Goal: Use online tool/utility: Utilize a website feature to perform a specific function

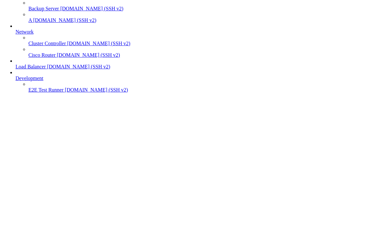
scroll to position [74445, 0]
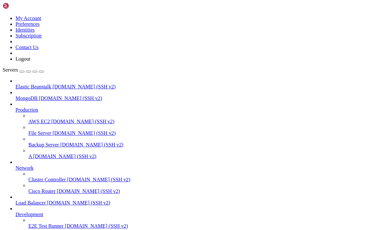
type input "/home/ppmk8player"
click at [331, 128] on div at bounding box center [190, 115] width 381 height 230
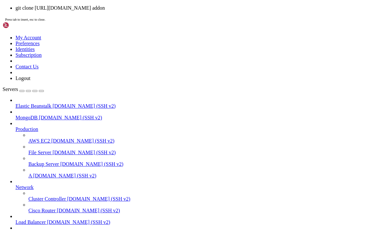
scroll to position [5, 0]
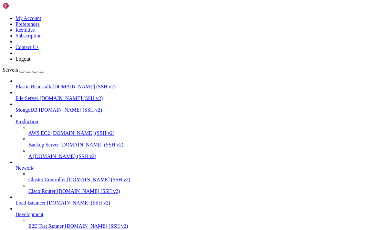
scroll to position [181, 0]
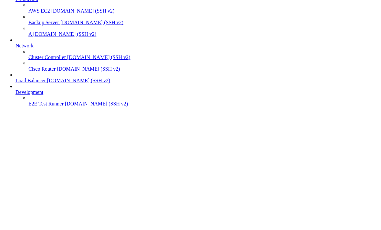
scroll to position [334, 0]
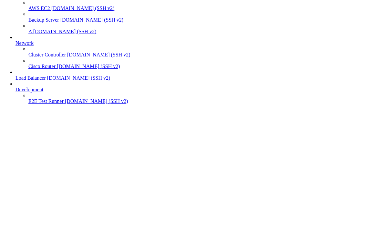
scroll to position [455, 0]
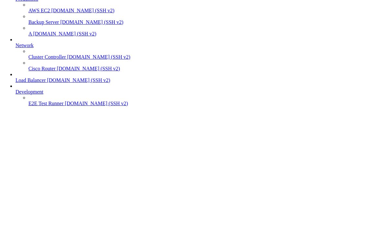
scroll to position [472, 0]
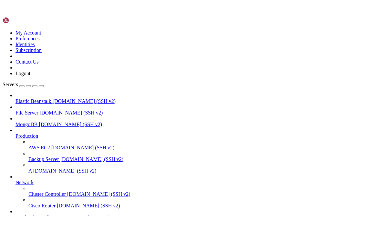
scroll to position [244494, 0]
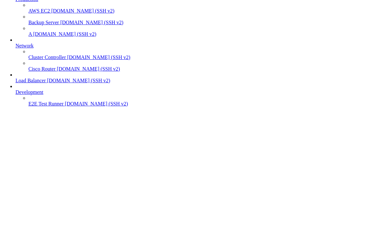
scroll to position [250215, 0]
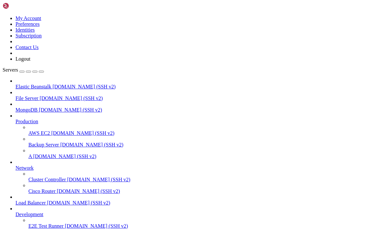
scroll to position [426934, 0]
